Goal: Check status: Check status

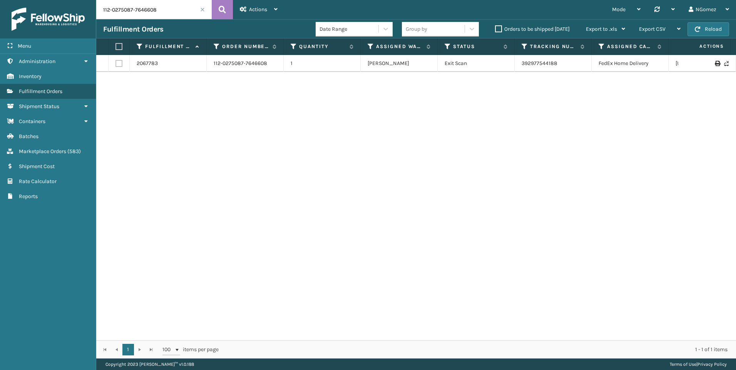
click at [177, 9] on input "112-0275087-7646608" at bounding box center [154, 9] width 116 height 19
paste input "3690"
type input "3690"
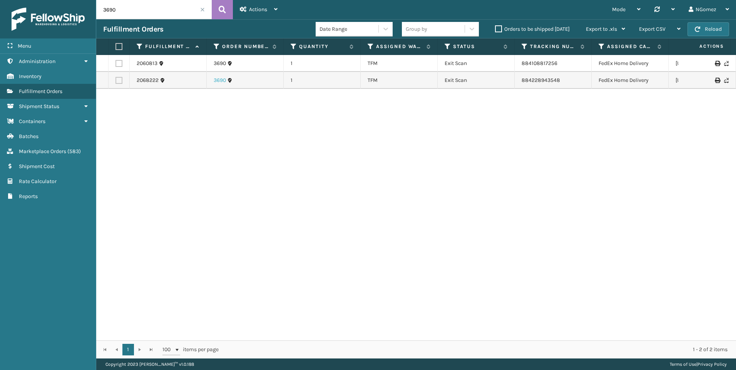
click at [215, 80] on link "3690" at bounding box center [220, 81] width 12 height 8
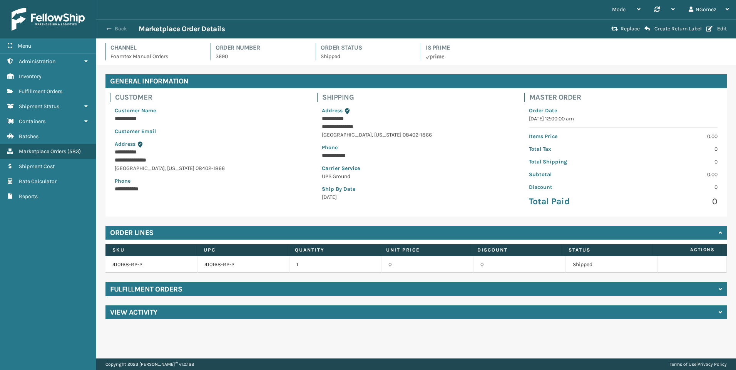
click at [116, 28] on button "Back" at bounding box center [120, 28] width 35 height 7
